Goal: Task Accomplishment & Management: Manage account settings

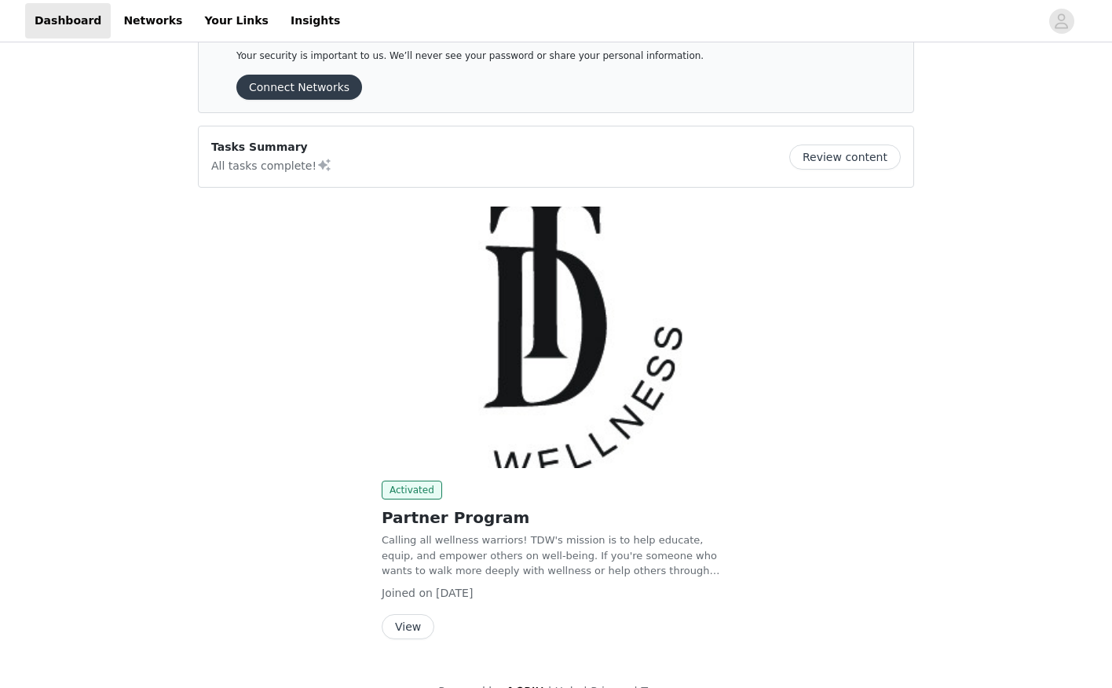
scroll to position [74, 0]
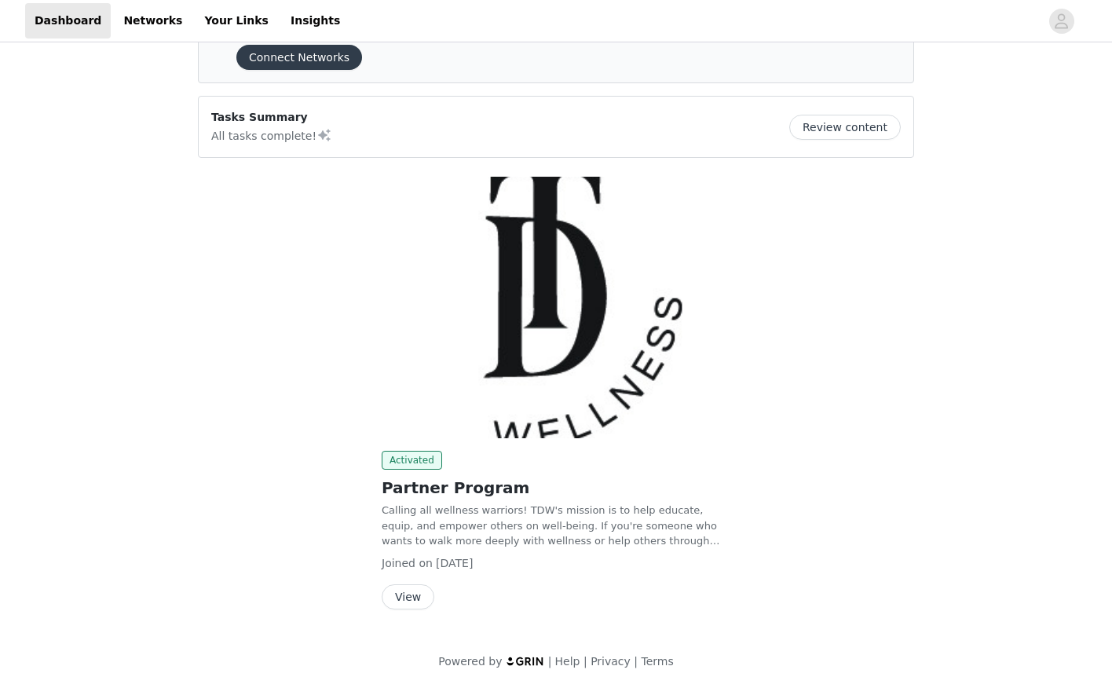
click at [413, 593] on button "View" at bounding box center [408, 596] width 53 height 25
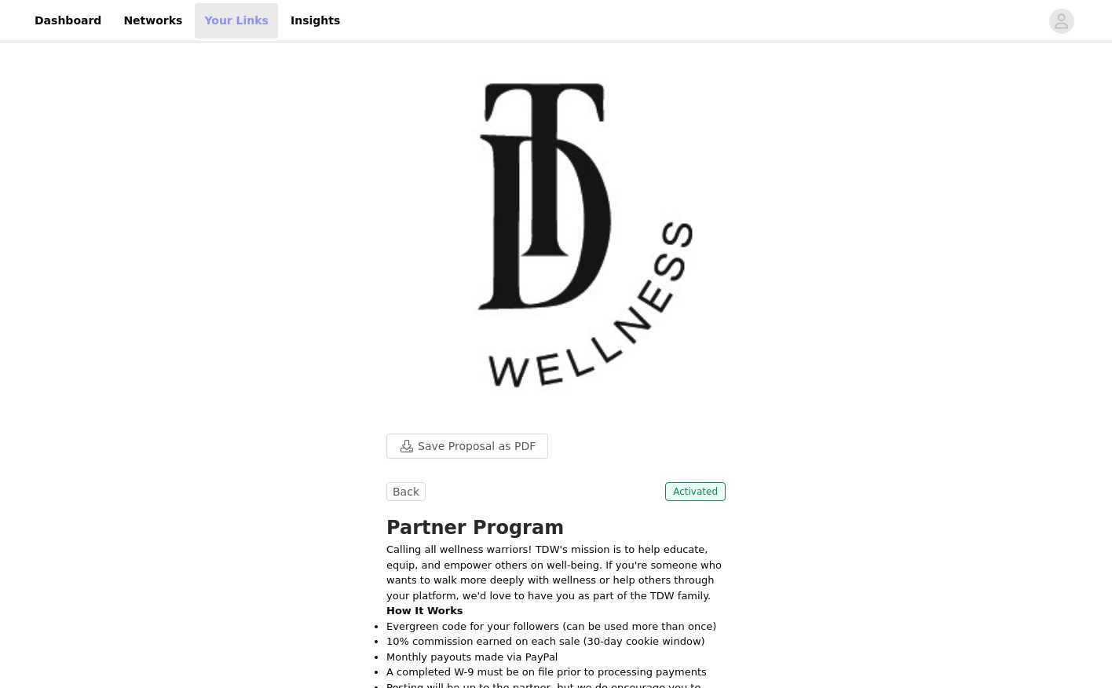
click at [236, 21] on link "Your Links" at bounding box center [236, 20] width 83 height 35
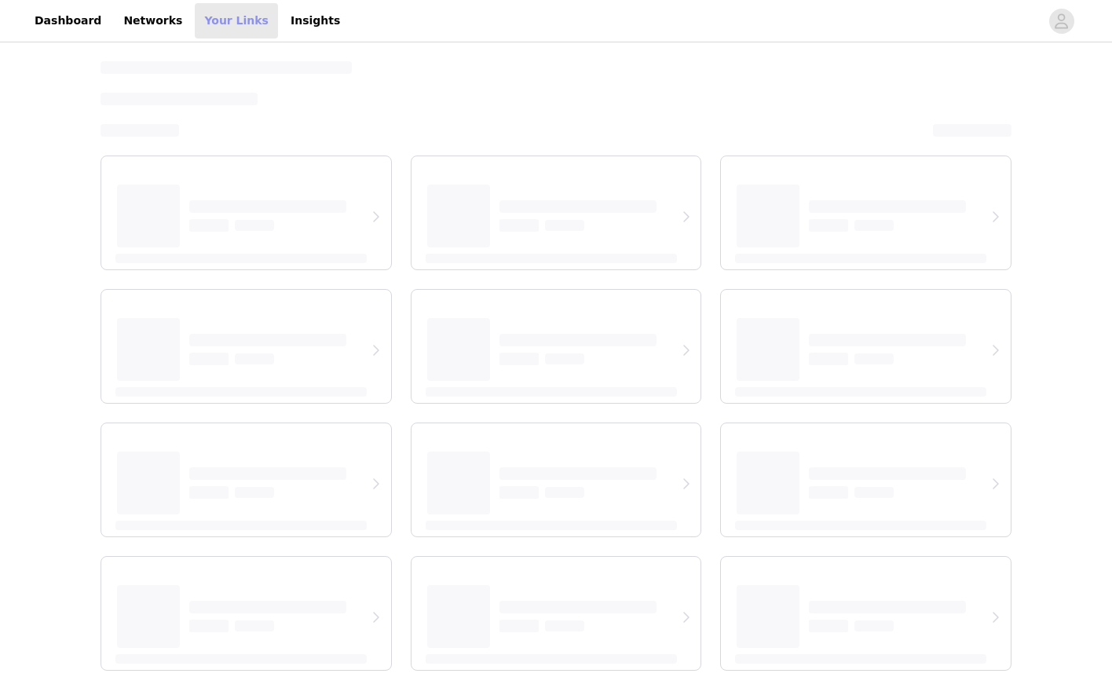
select select "12"
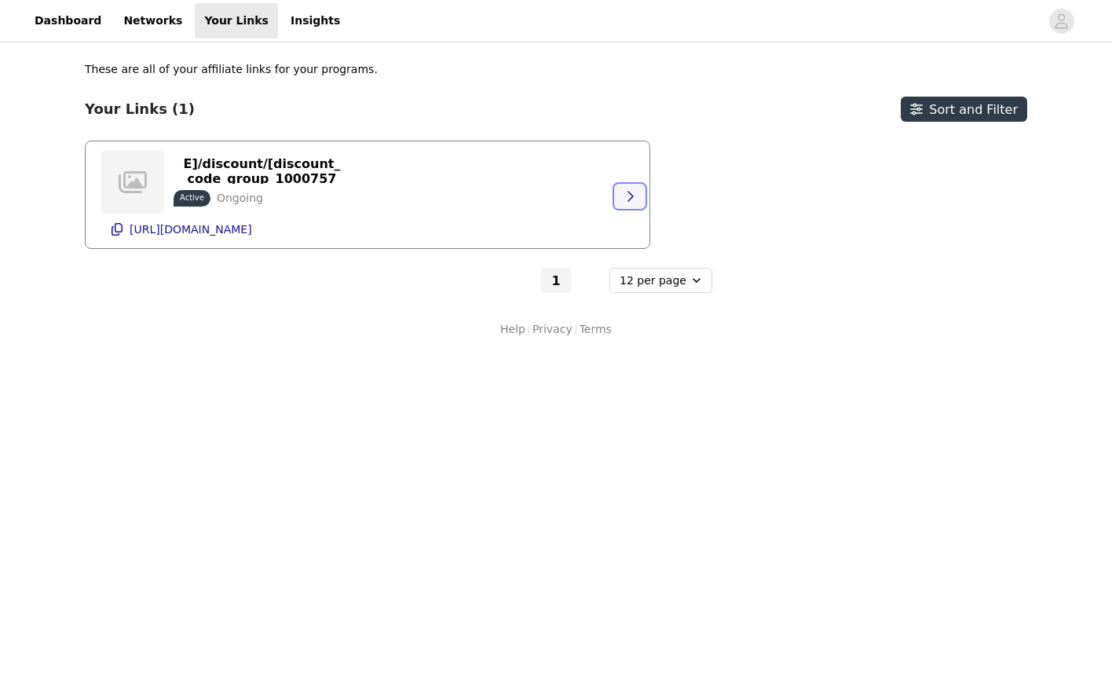
click at [624, 193] on icon "button" at bounding box center [629, 196] width 13 height 13
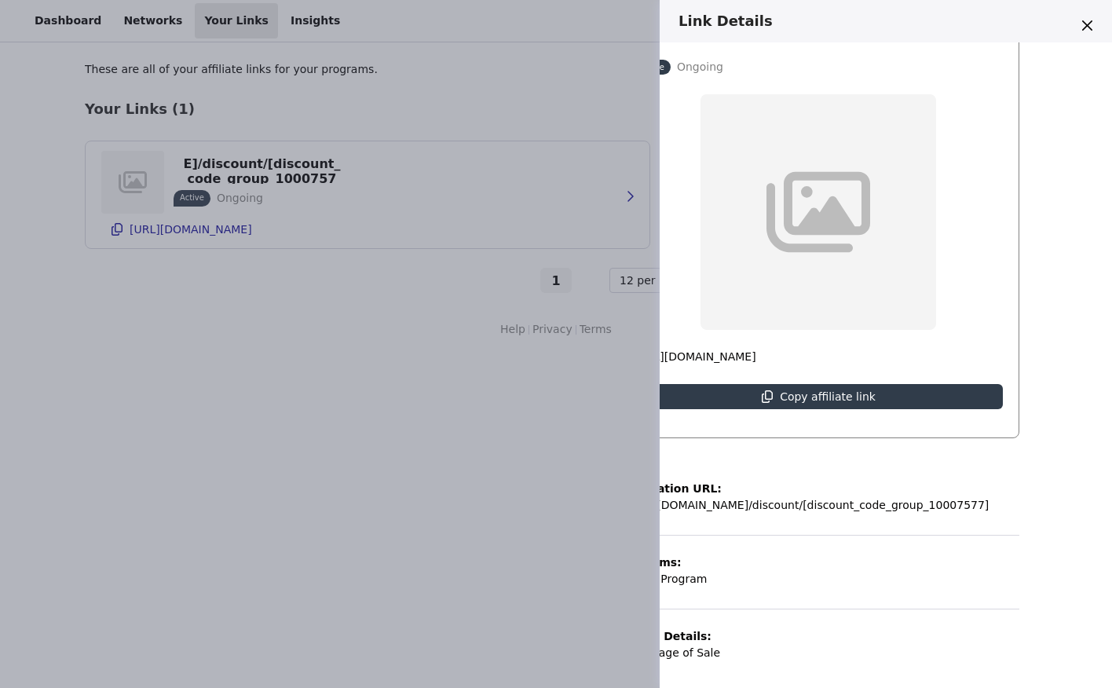
scroll to position [77, 89]
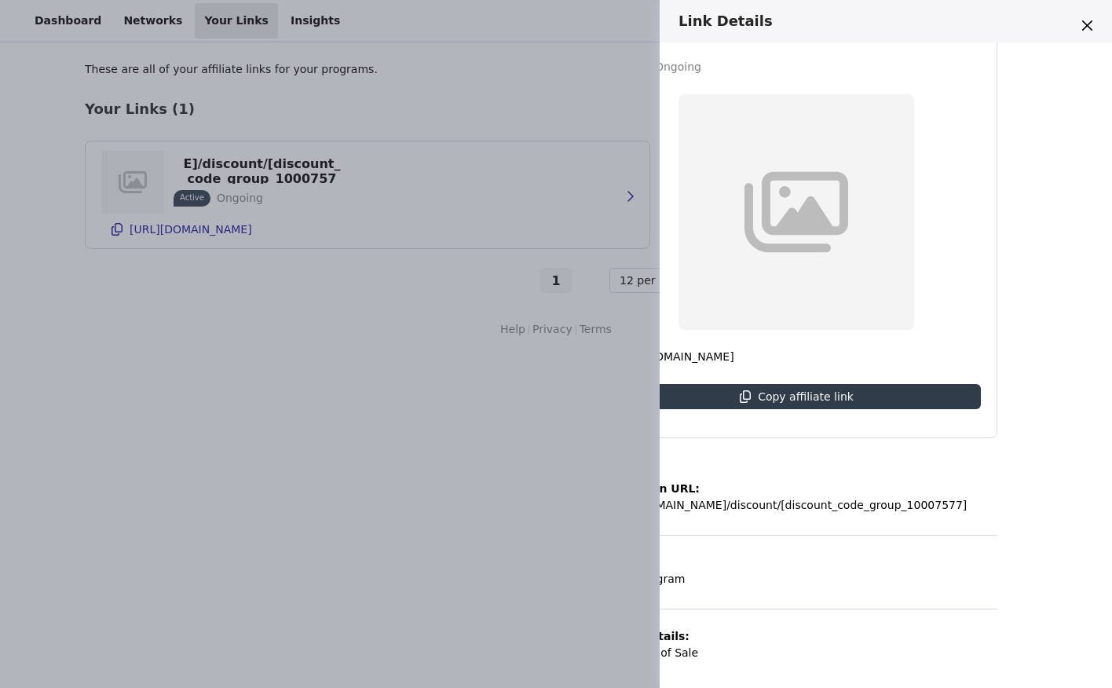
click at [301, 69] on div "Link Details https://[DOMAIN_NAME]/discount/[discount_code_group_10007577] Acti…" at bounding box center [556, 344] width 1112 height 688
